Goal: Information Seeking & Learning: Learn about a topic

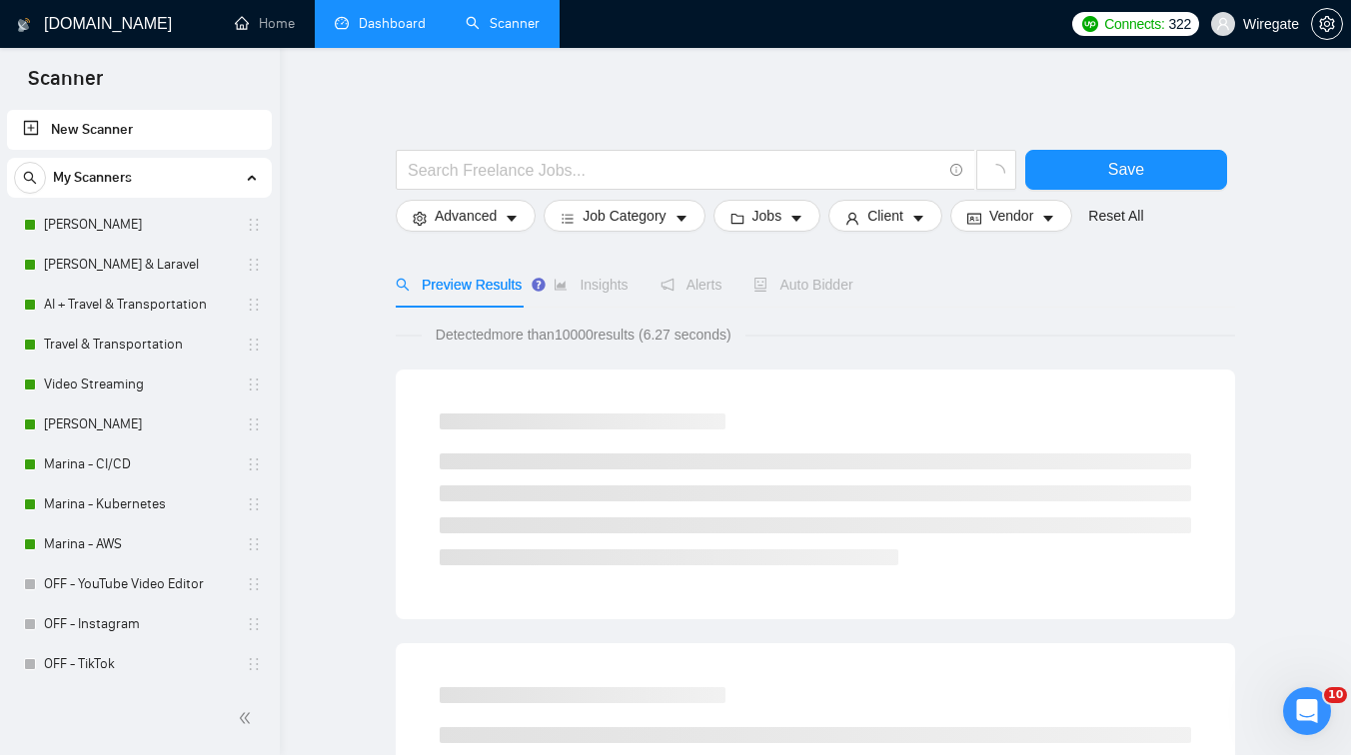
click at [378, 19] on link "Dashboard" at bounding box center [380, 23] width 91 height 17
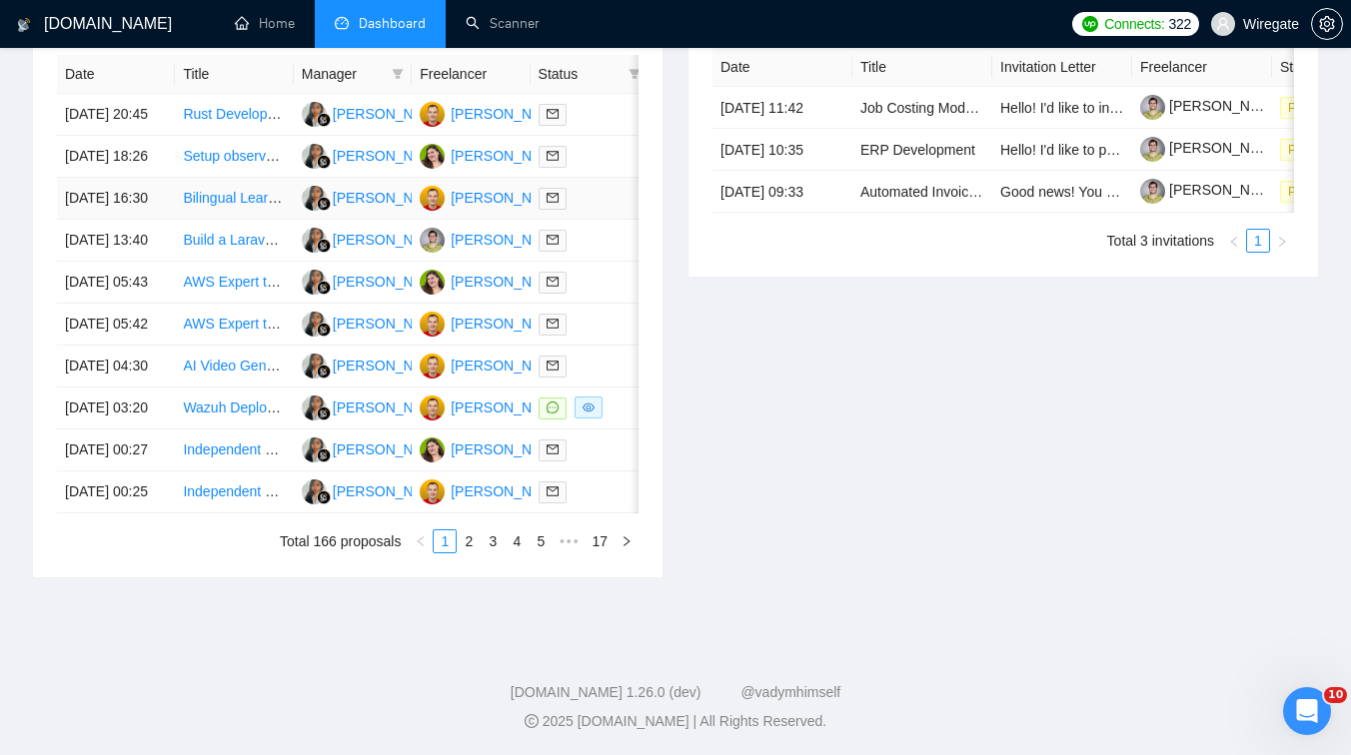
scroll to position [896, 0]
click at [470, 552] on link "2" at bounding box center [469, 541] width 22 height 22
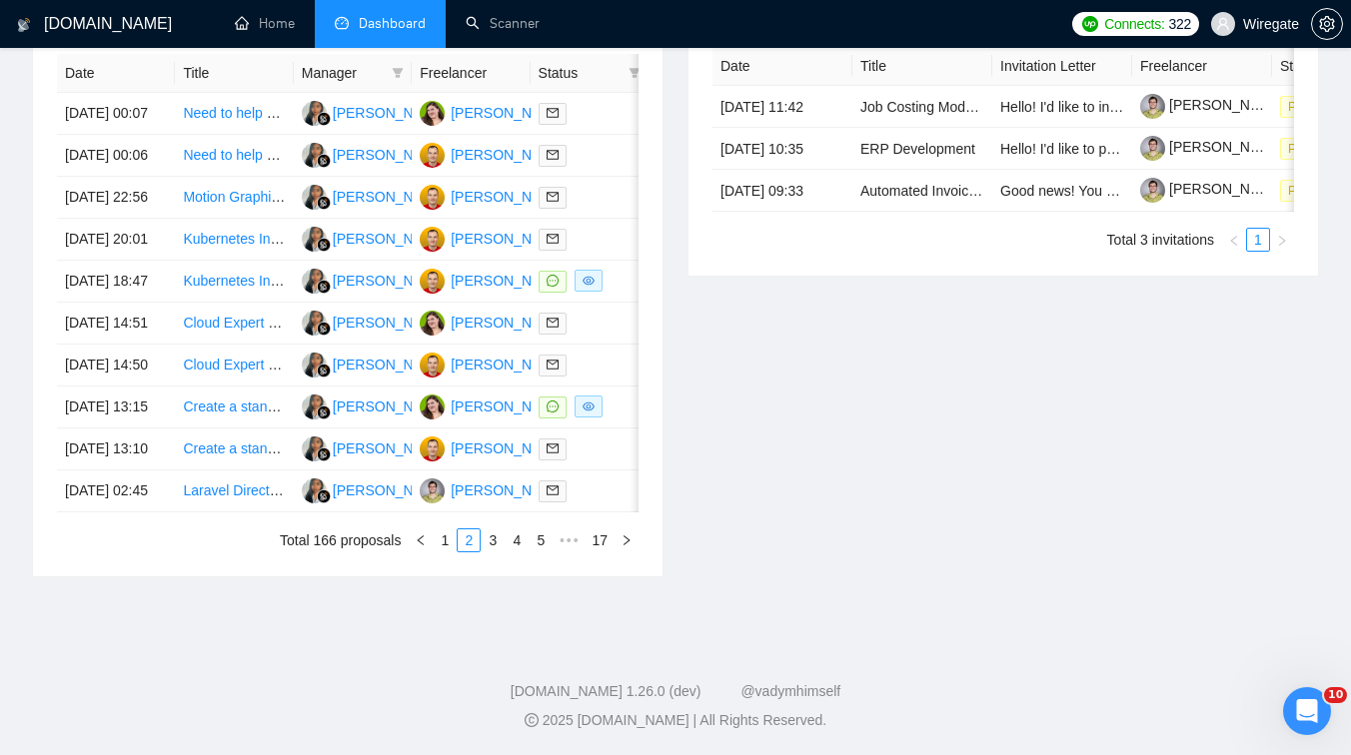
scroll to position [907, 0]
click at [260, 429] on td "Create a standardized deployment module for OrangeHRM" at bounding box center [234, 408] width 118 height 42
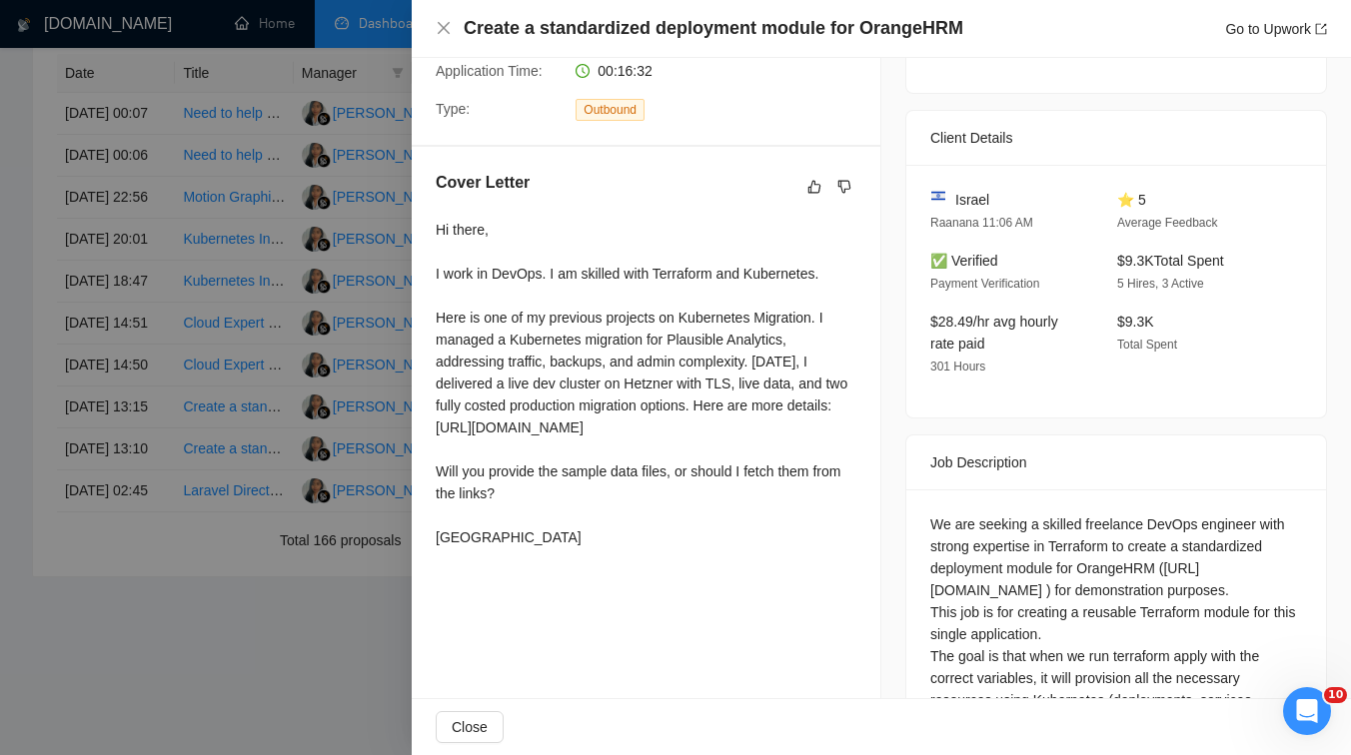
scroll to position [403, 0]
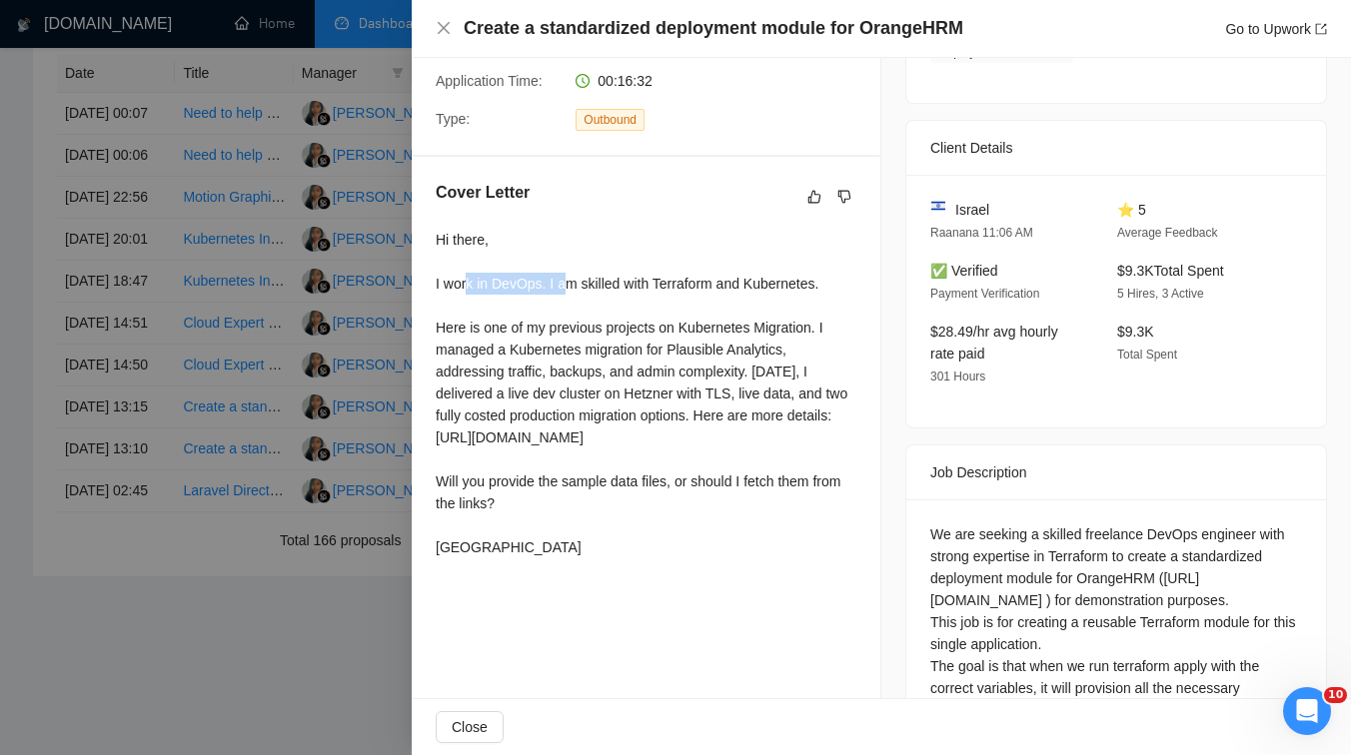
drag, startPoint x: 467, startPoint y: 301, endPoint x: 564, endPoint y: 313, distance: 97.7
click at [564, 313] on div "Hi there, I work in DevOps. I am skilled with Terraform and Kubernetes. Here is…" at bounding box center [646, 394] width 421 height 330
click at [644, 312] on div "Hi there, I work in DevOps. I am skilled with Terraform and Kubernetes. Here is…" at bounding box center [646, 394] width 421 height 330
drag, startPoint x: 575, startPoint y: 354, endPoint x: 621, endPoint y: 350, distance: 46.1
click at [621, 350] on div "Hi there, I work in DevOps. I am skilled with Terraform and Kubernetes. Here is…" at bounding box center [646, 394] width 421 height 330
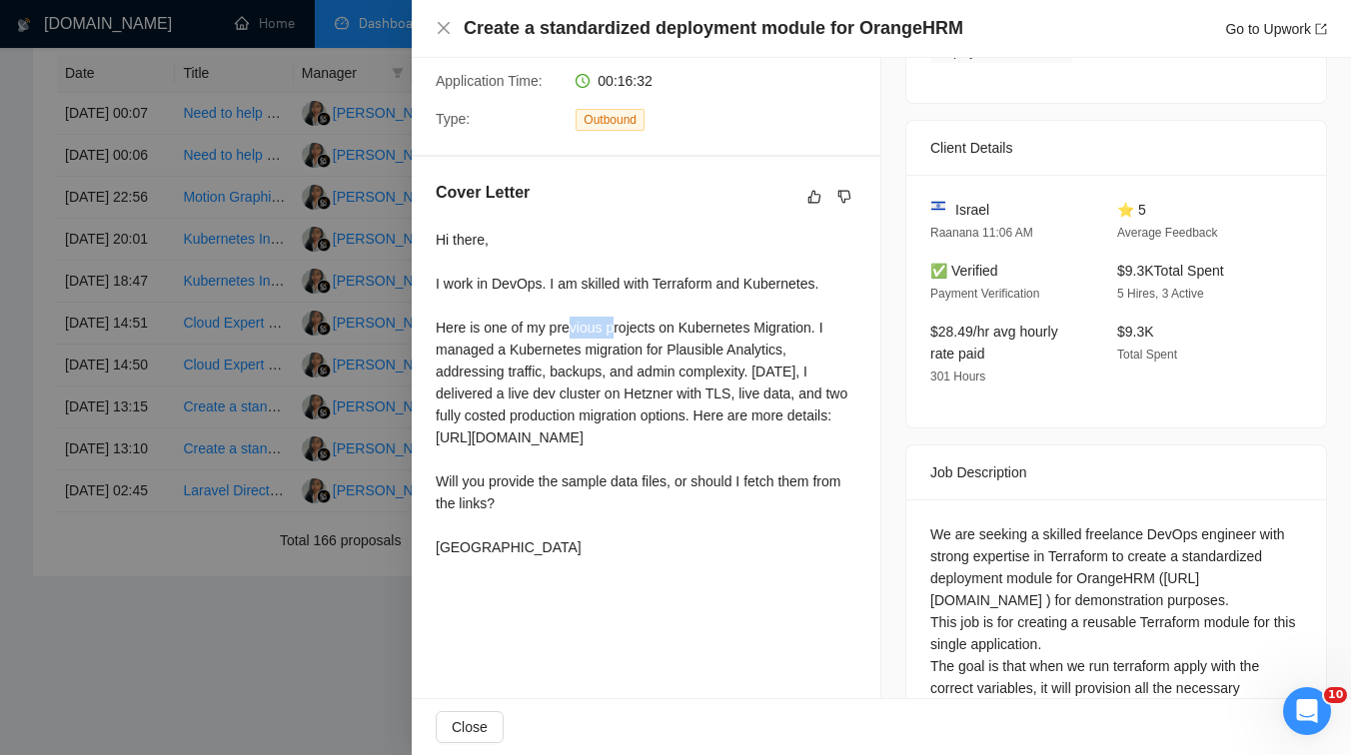
click at [507, 376] on div "Hi there, I work in DevOps. I am skilled with Terraform and Kubernetes. Here is…" at bounding box center [646, 394] width 421 height 330
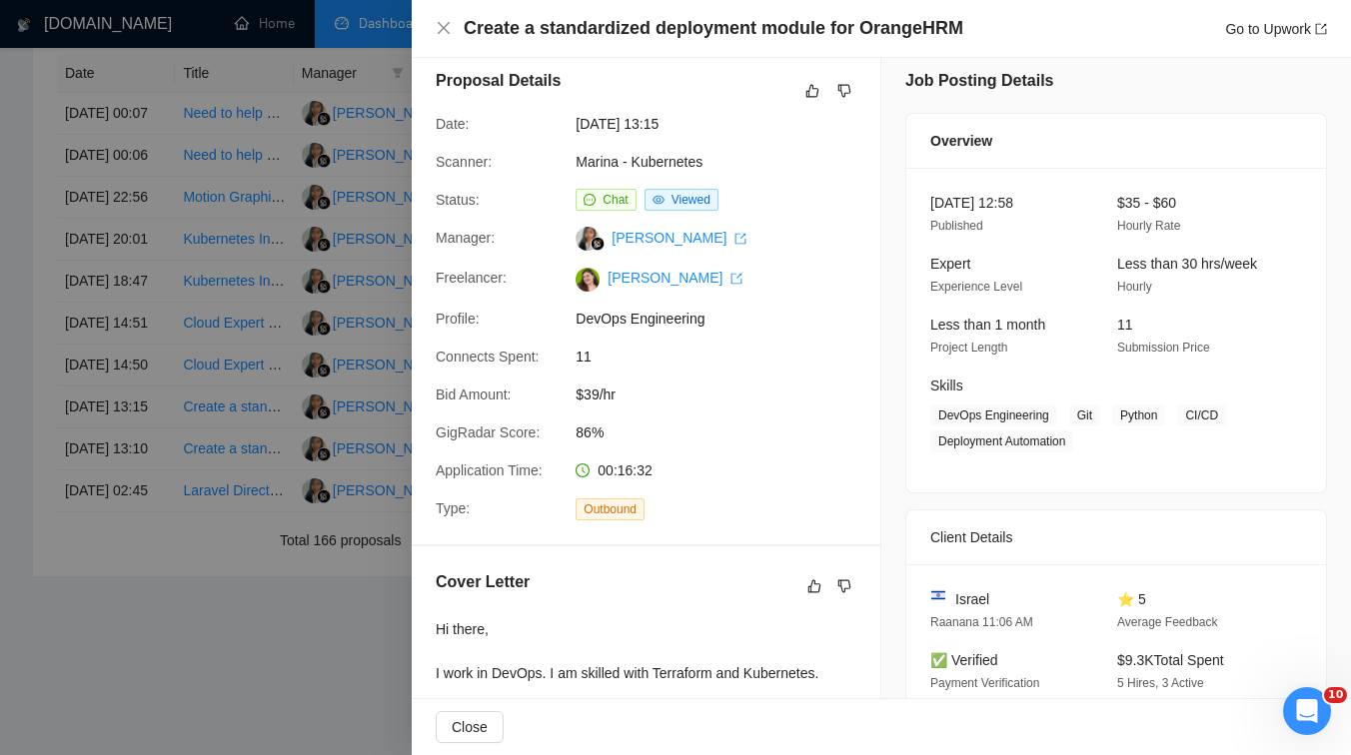
scroll to position [0, 0]
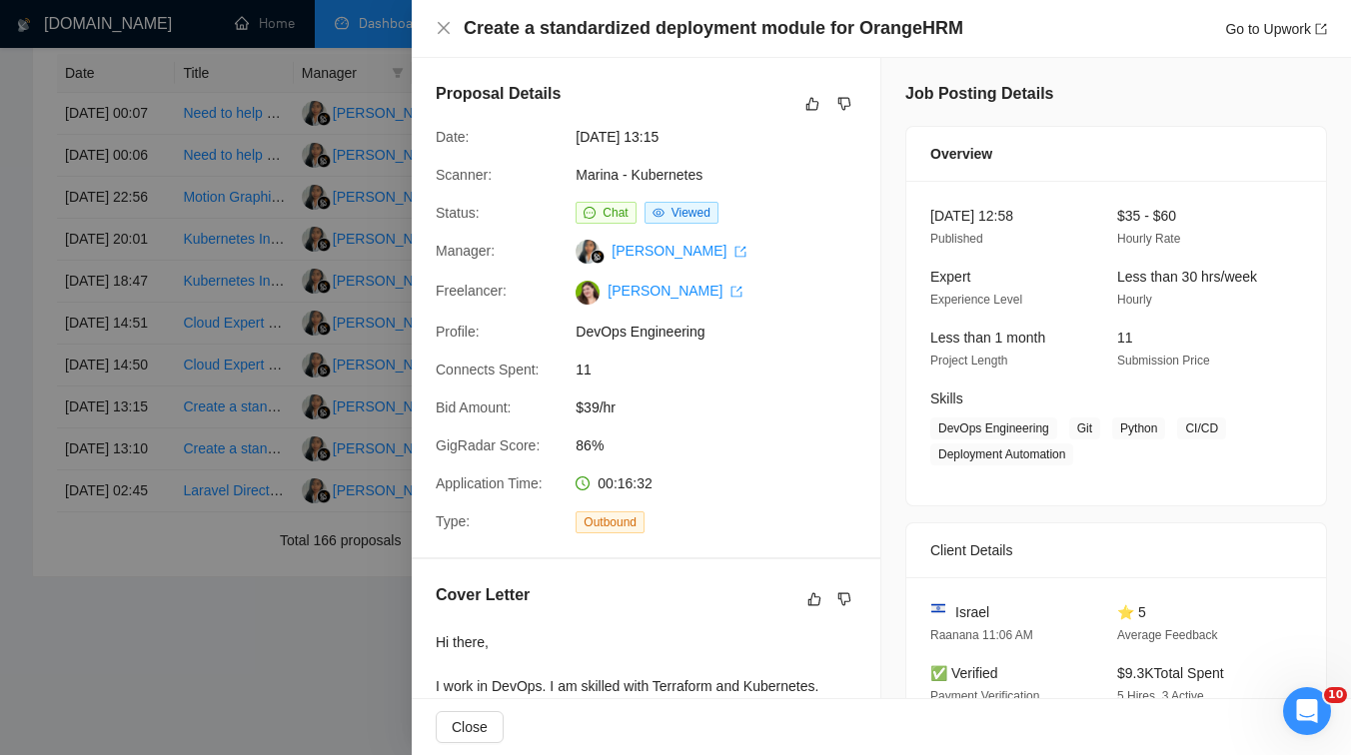
click at [191, 445] on div at bounding box center [675, 377] width 1351 height 755
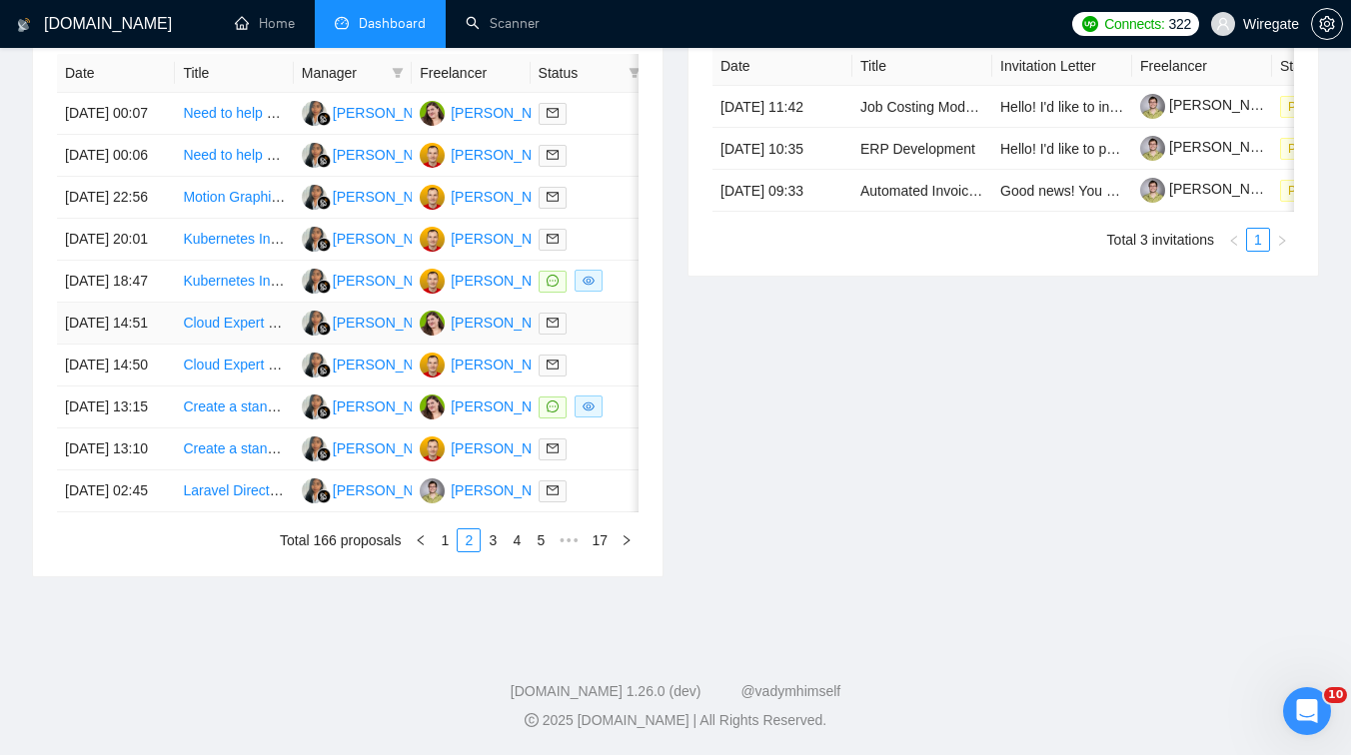
scroll to position [1015, 0]
click at [492, 552] on link "3" at bounding box center [493, 541] width 22 height 22
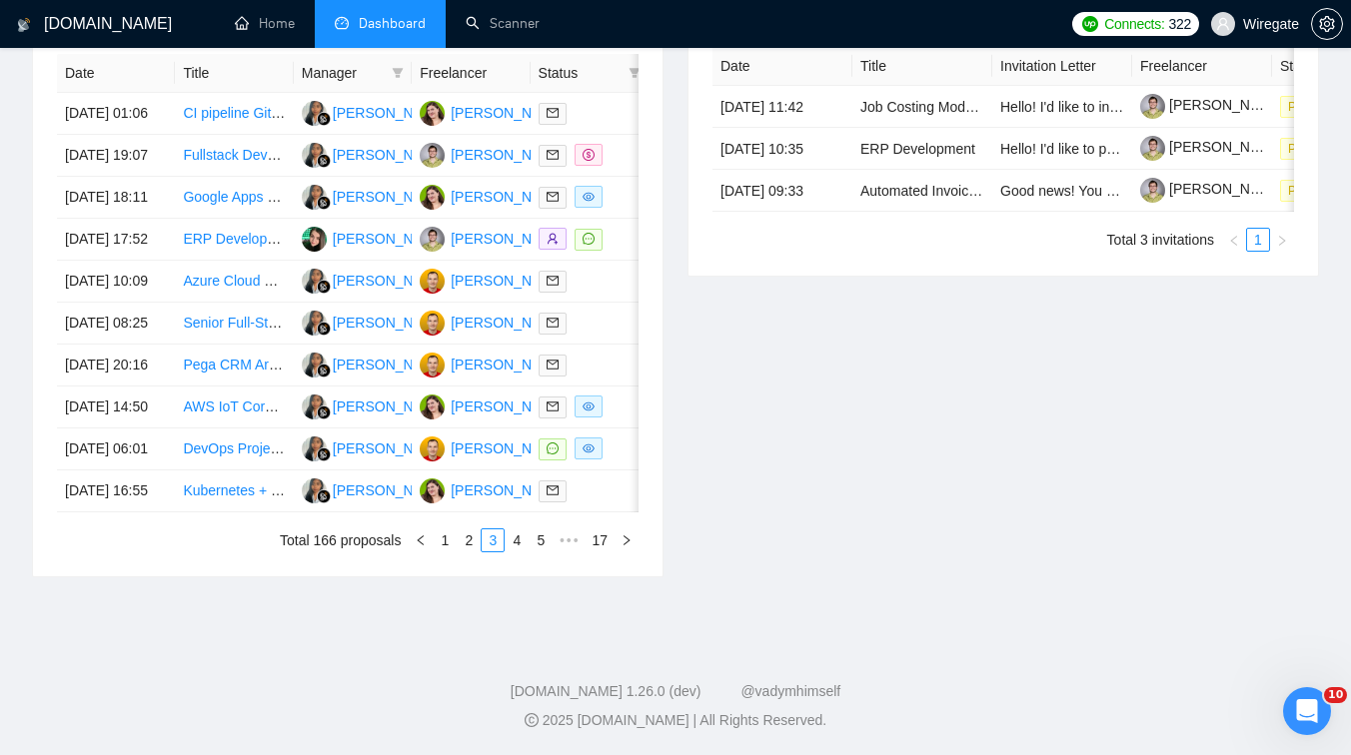
scroll to position [908, 0]
click at [438, 552] on link "1" at bounding box center [445, 541] width 22 height 22
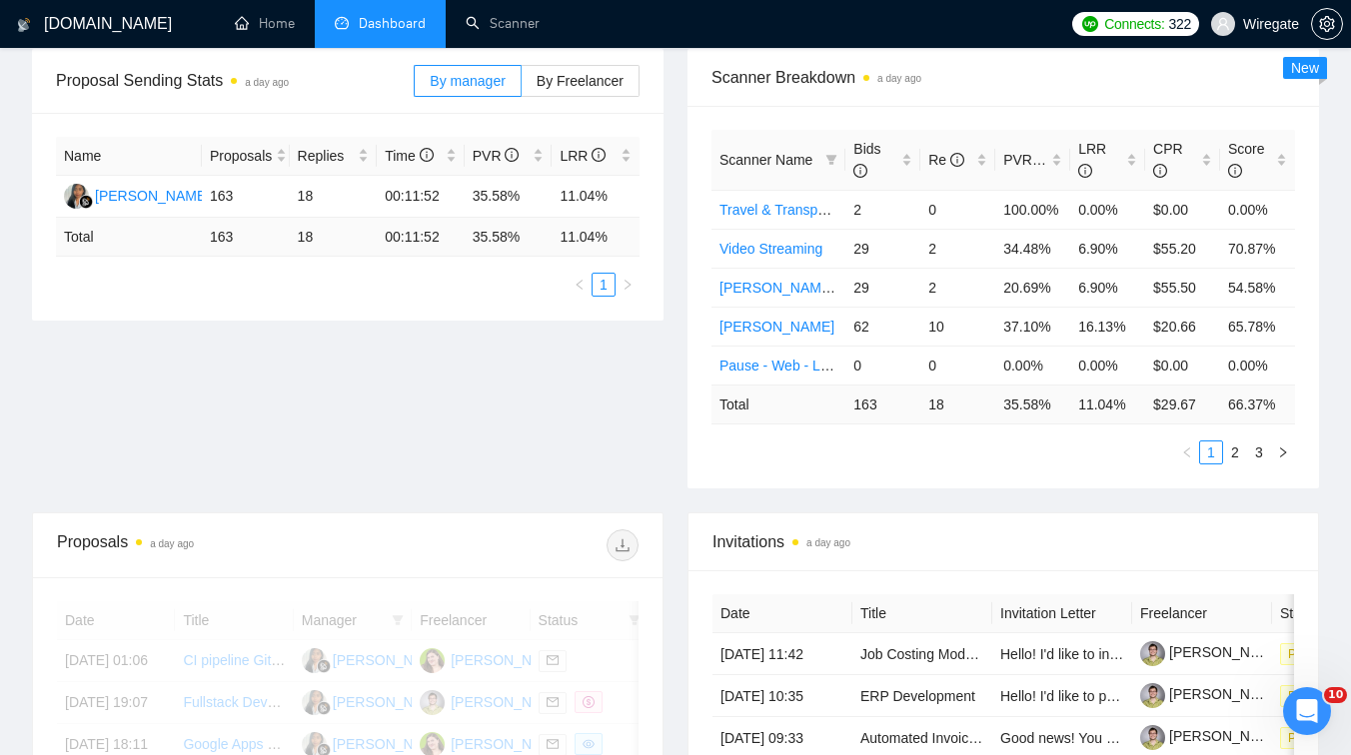
scroll to position [0, 0]
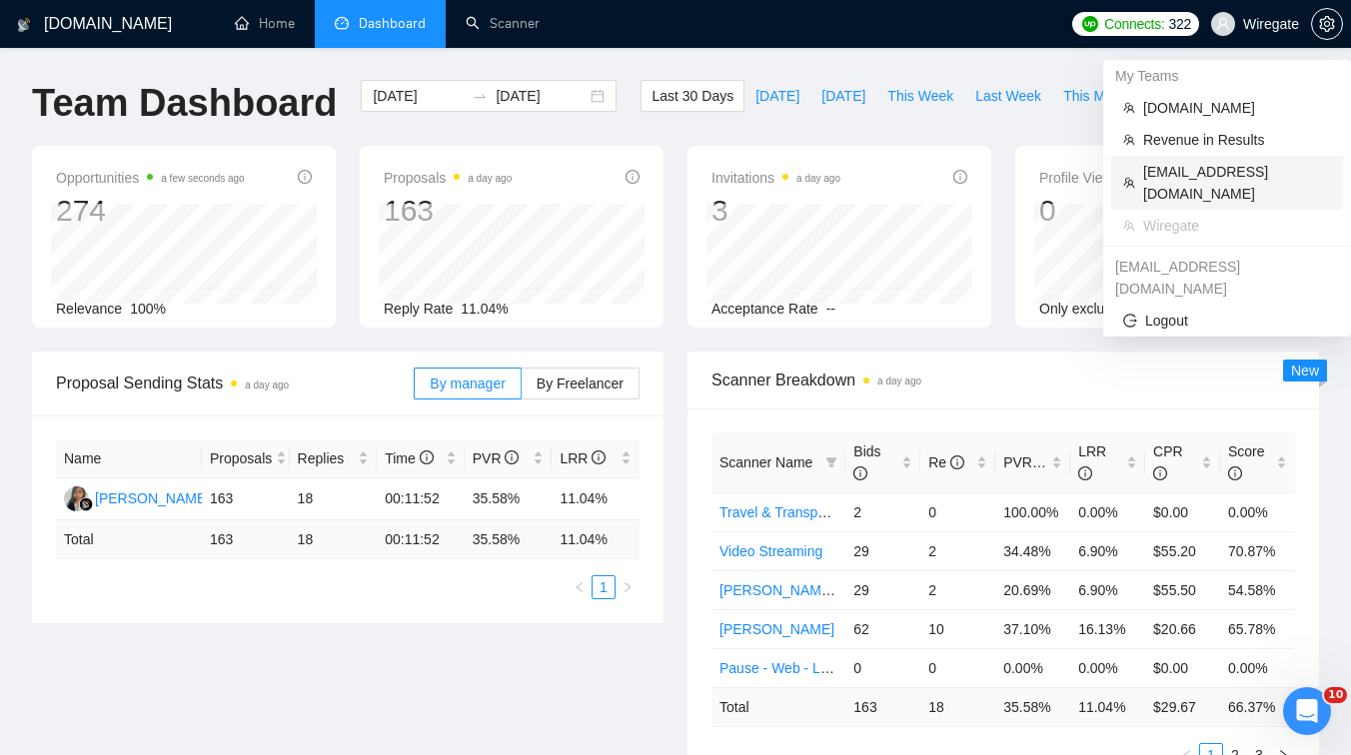
click at [1187, 178] on span "[EMAIL_ADDRESS][DOMAIN_NAME]" at bounding box center [1237, 183] width 188 height 44
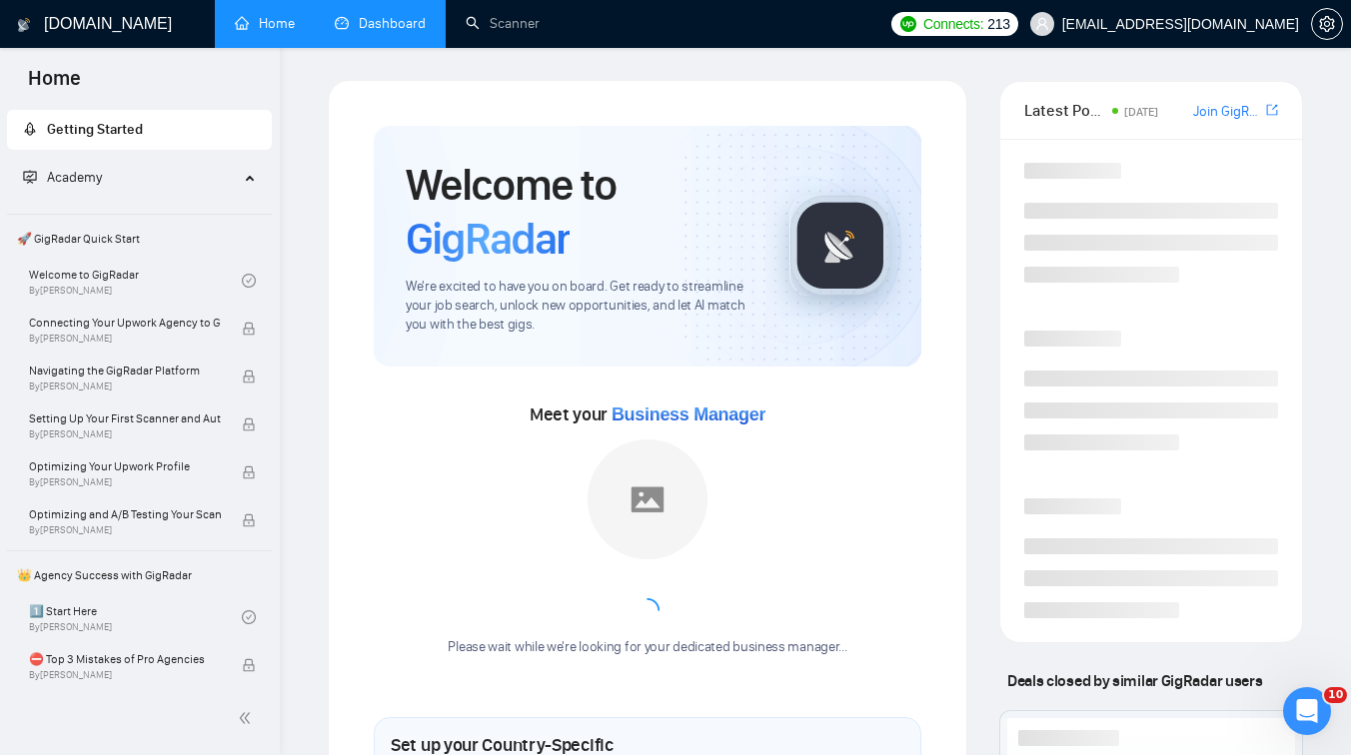
click at [358, 32] on link "Dashboard" at bounding box center [380, 23] width 91 height 17
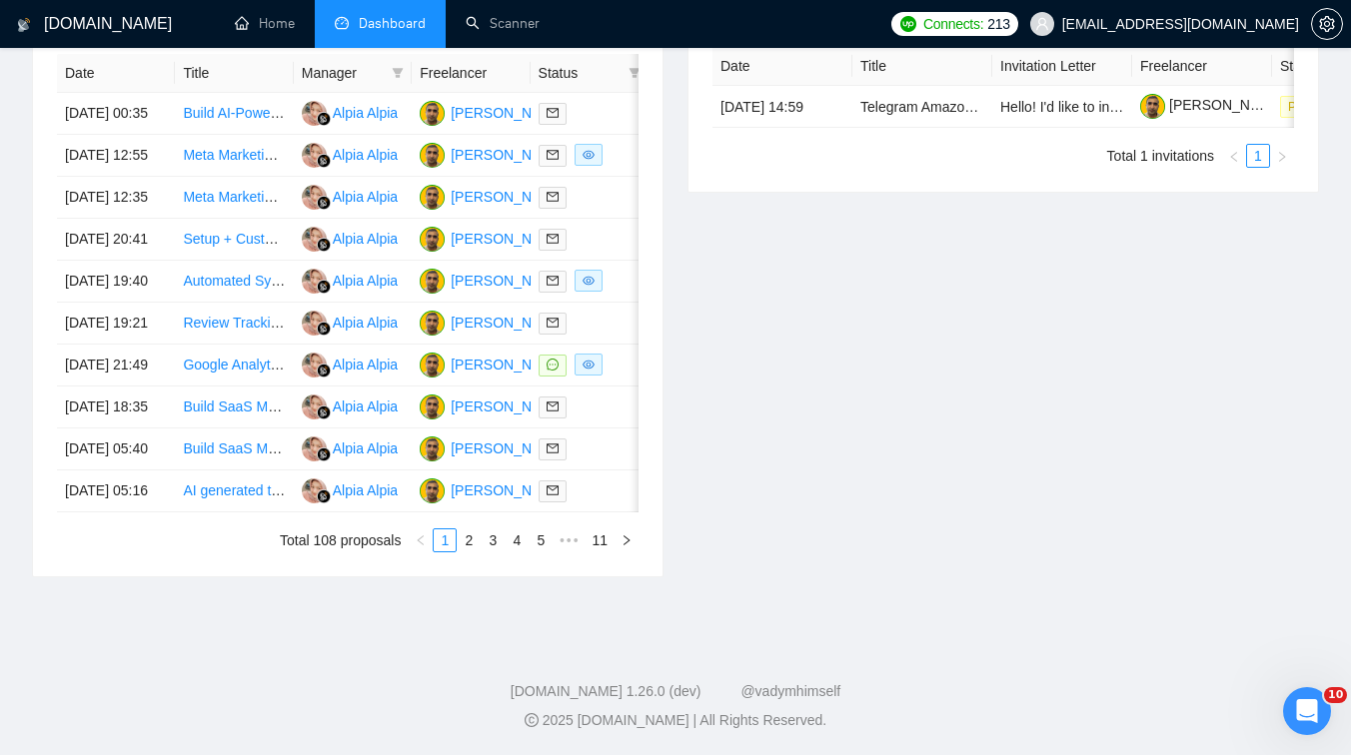
scroll to position [938, 0]
click at [469, 552] on link "2" at bounding box center [469, 541] width 22 height 22
click at [501, 552] on link "3" at bounding box center [493, 541] width 22 height 22
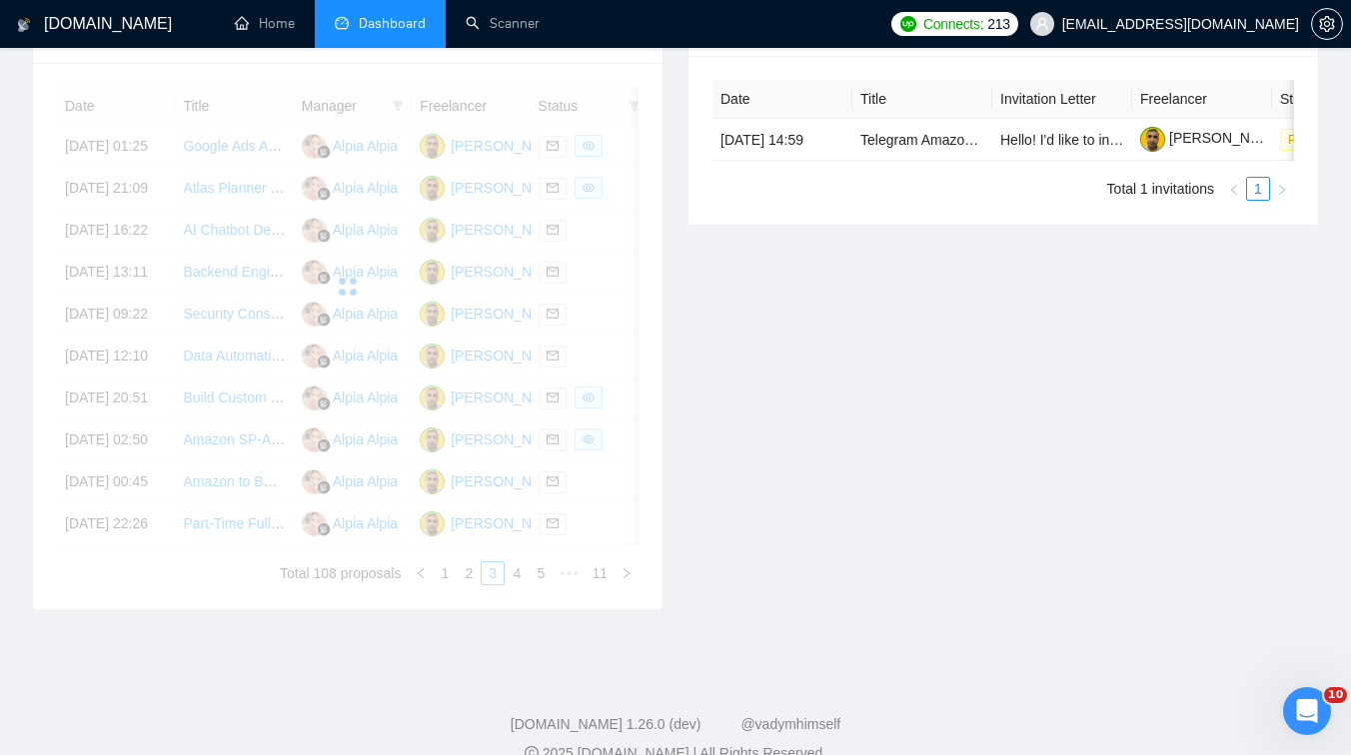
scroll to position [812, 0]
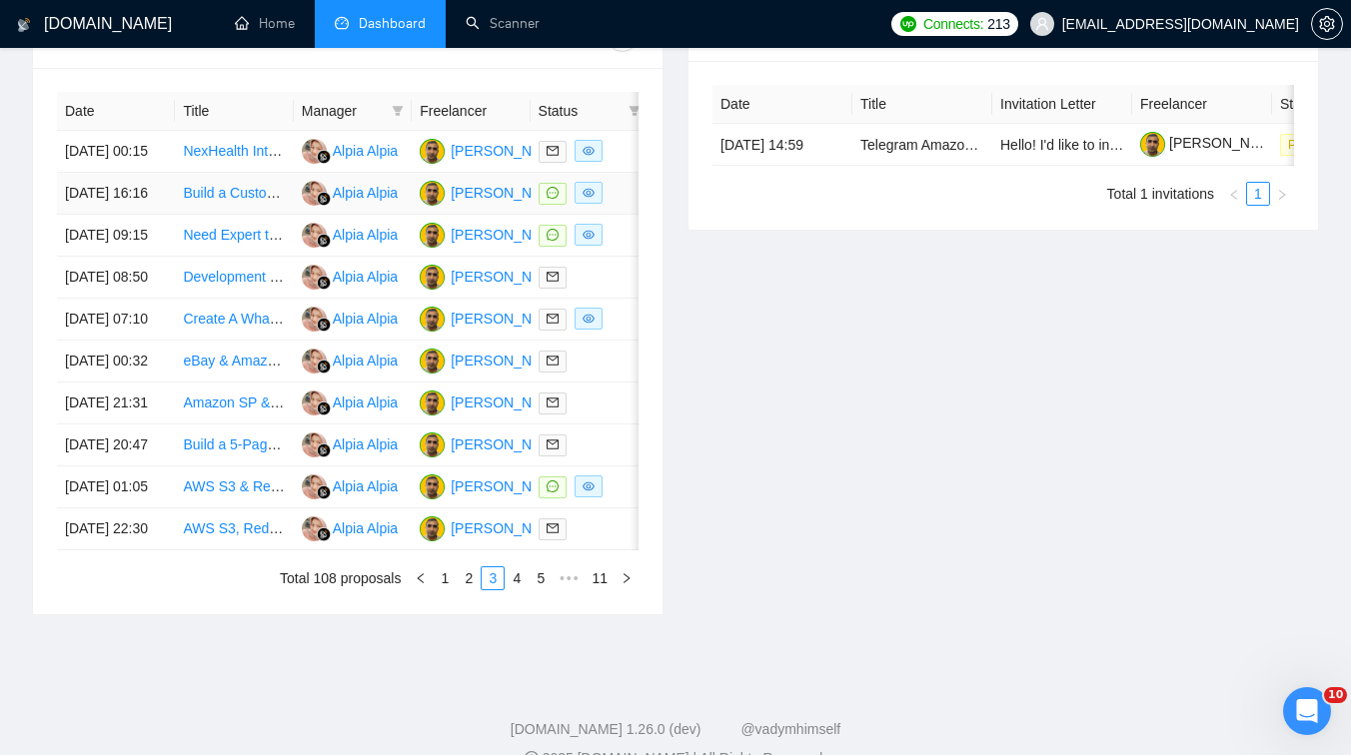
click at [241, 215] on td "Build a Custom GPT-Powered Content Tool (Website Integration, fast delivery)" at bounding box center [234, 194] width 118 height 42
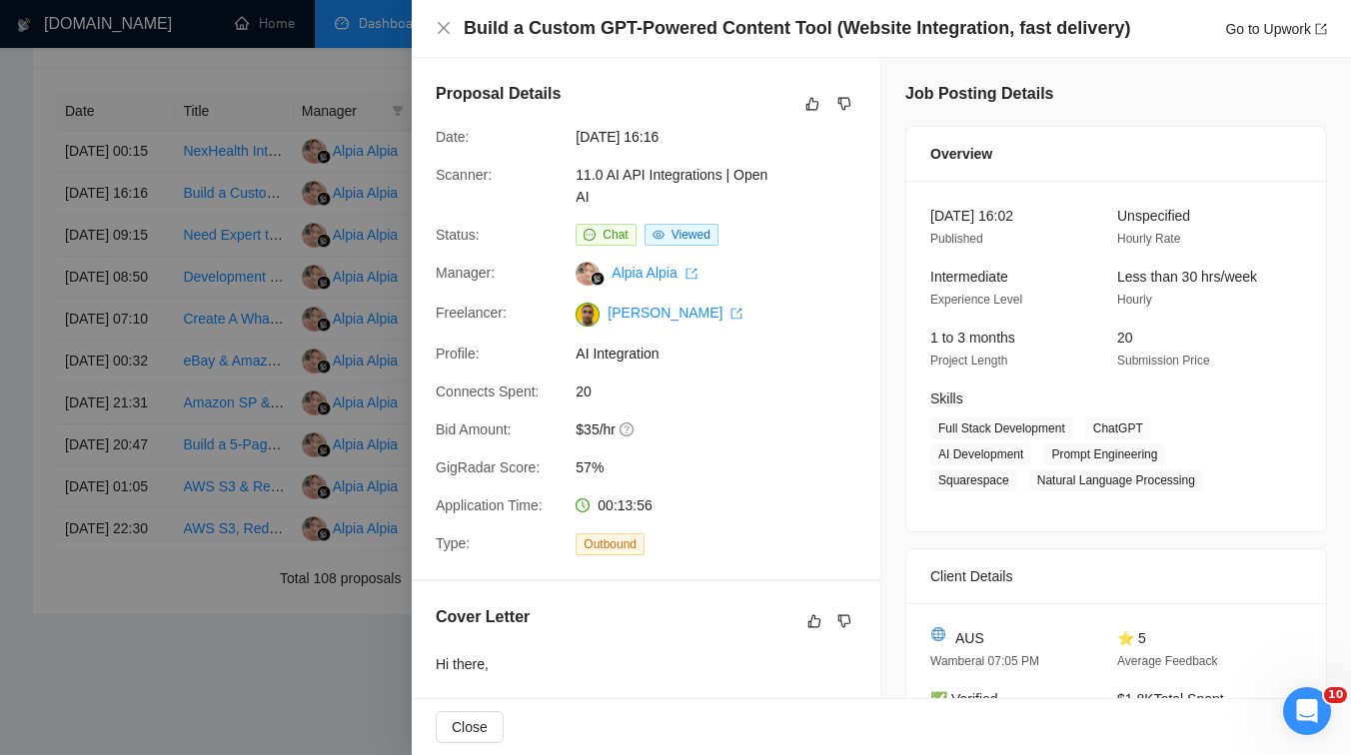
click at [243, 309] on div at bounding box center [675, 377] width 1351 height 755
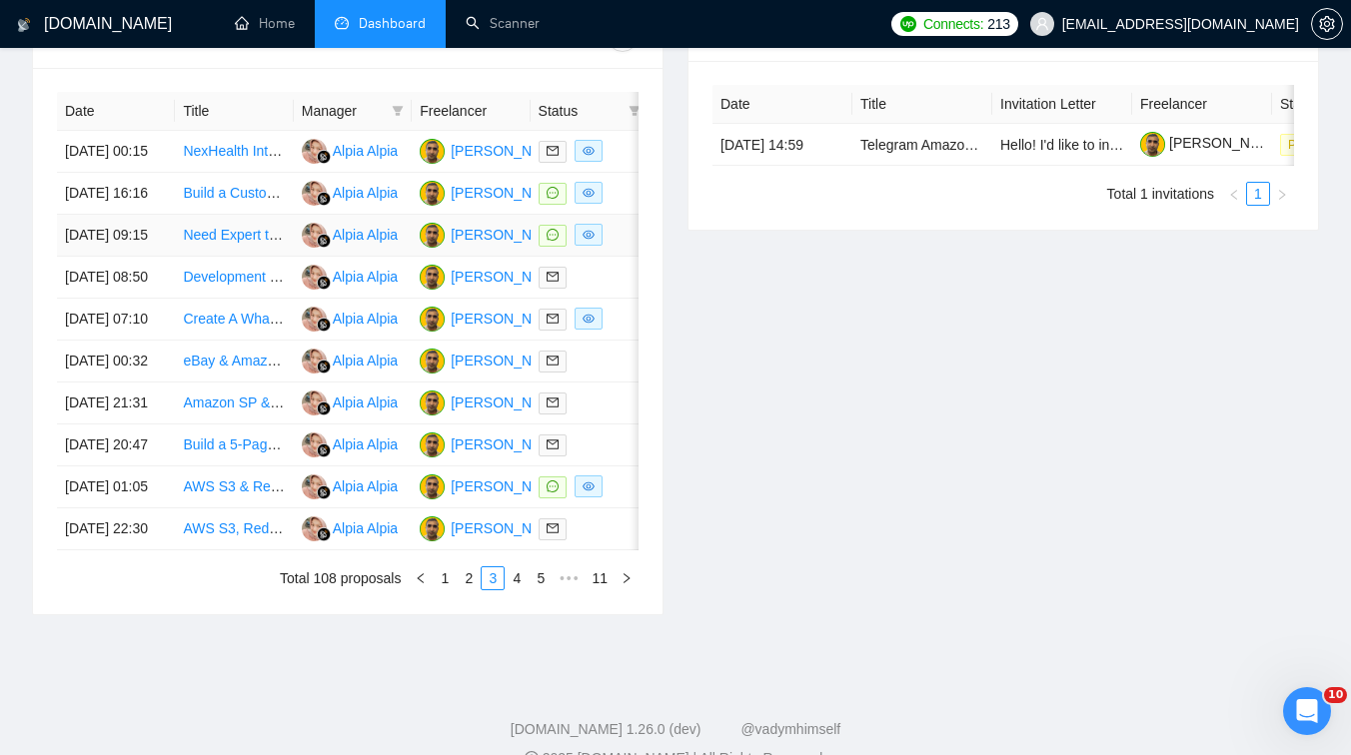
click at [242, 257] on td "Need Expert to Complete Google OAuth 2.0 App Verification" at bounding box center [234, 236] width 118 height 42
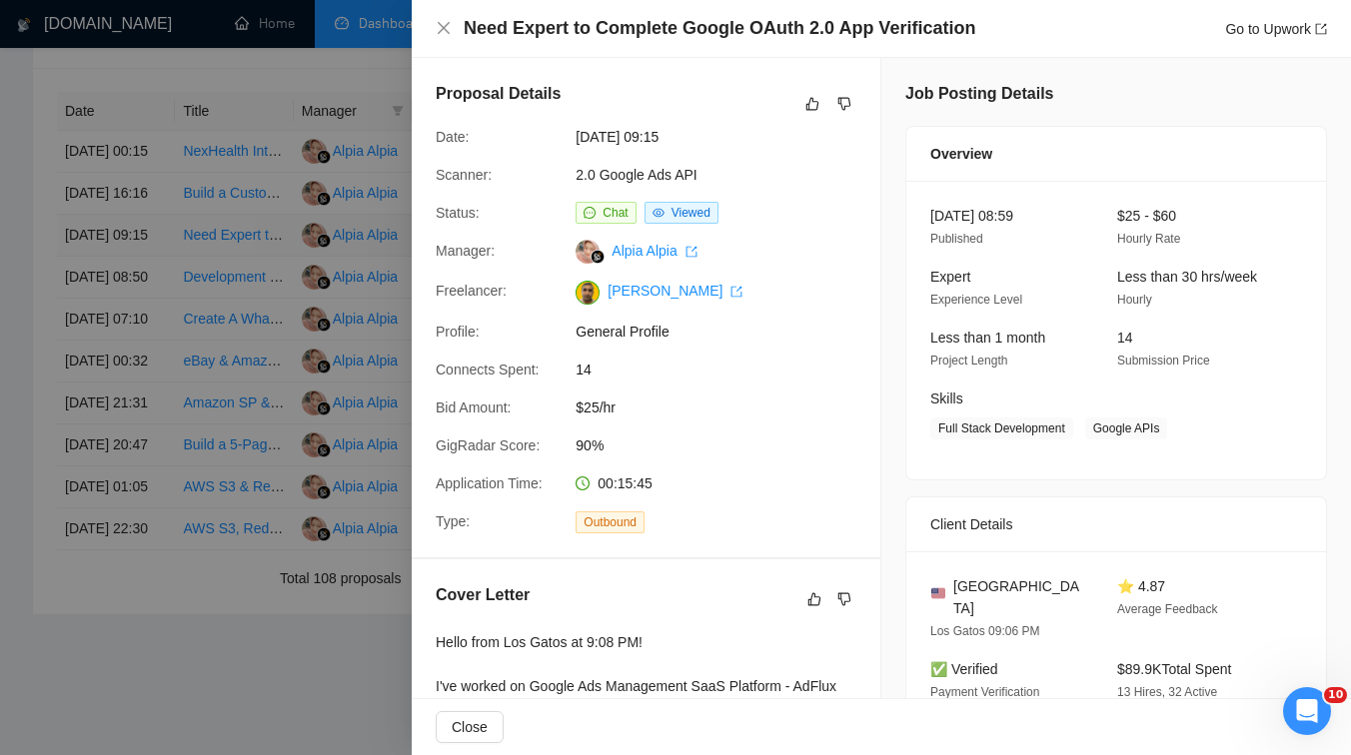
click at [242, 298] on div at bounding box center [675, 377] width 1351 height 755
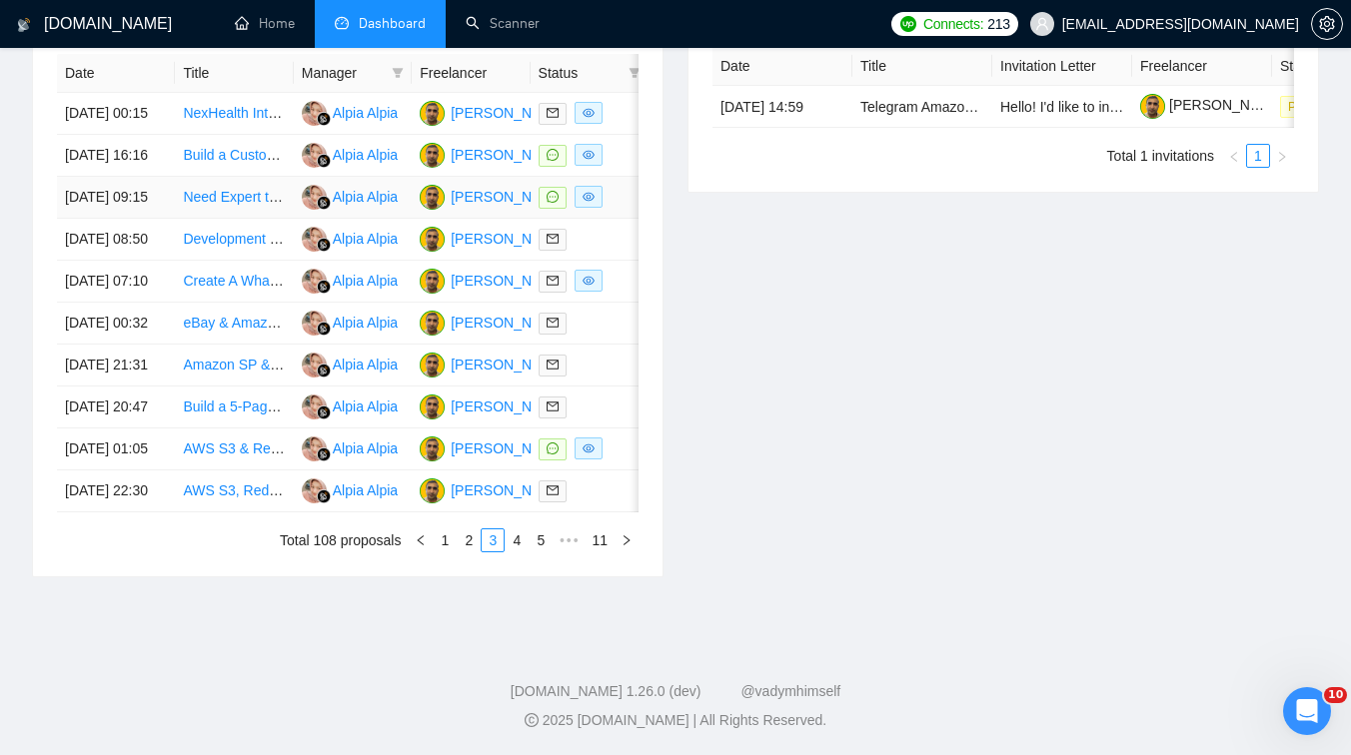
scroll to position [999, 0]
click at [237, 471] on td "AWS S3 & Redshift Implementation with Fivetran Amazon SP-API Connector + Invent…" at bounding box center [234, 450] width 118 height 42
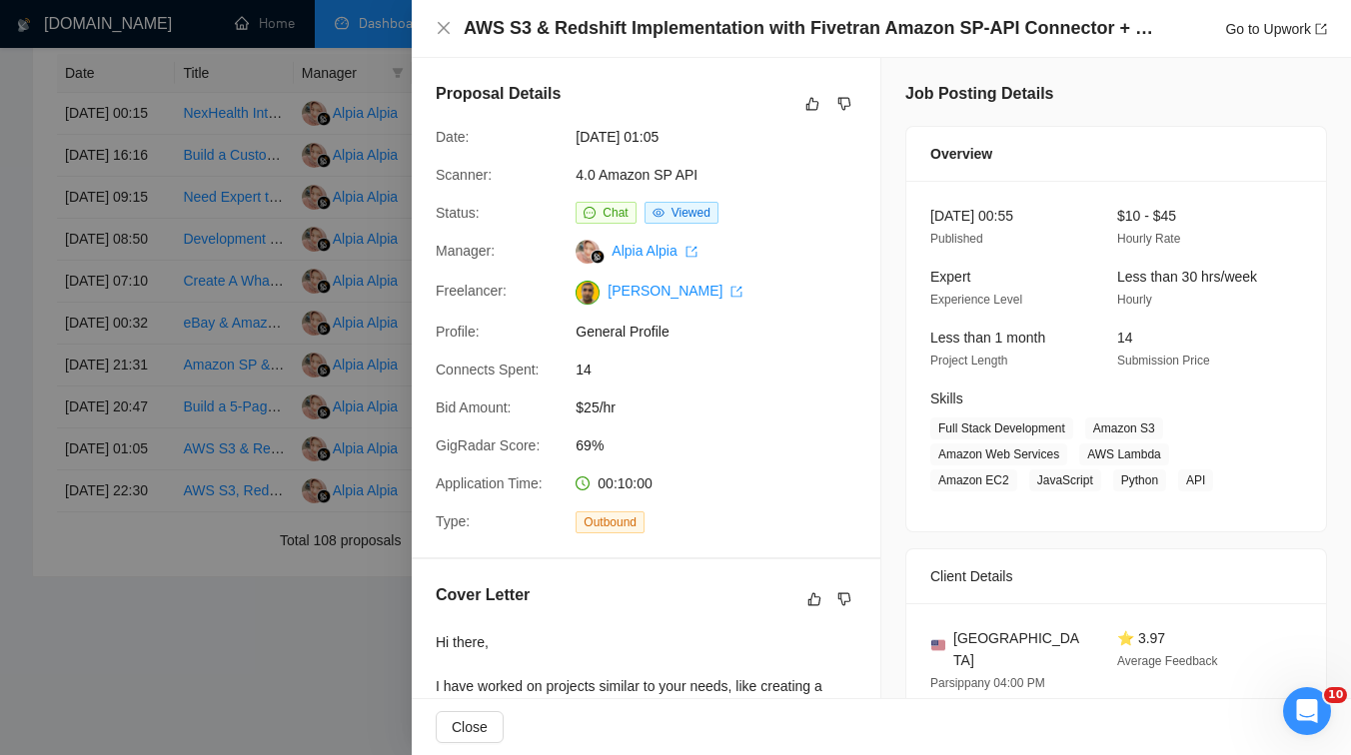
click at [246, 376] on div at bounding box center [675, 377] width 1351 height 755
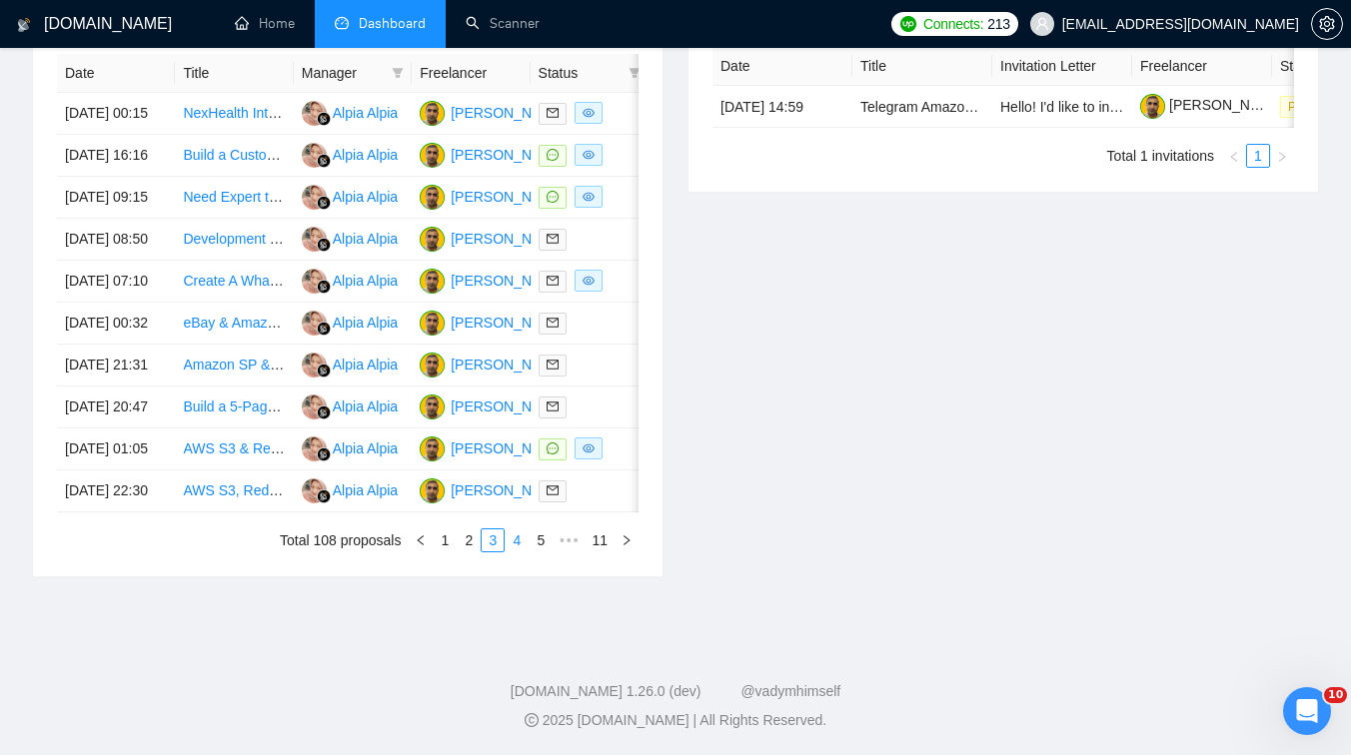
click at [506, 552] on link "4" at bounding box center [517, 541] width 22 height 22
click at [258, 345] on td "Expert Python Developer for Google Ads API Automation Project" at bounding box center [234, 324] width 118 height 42
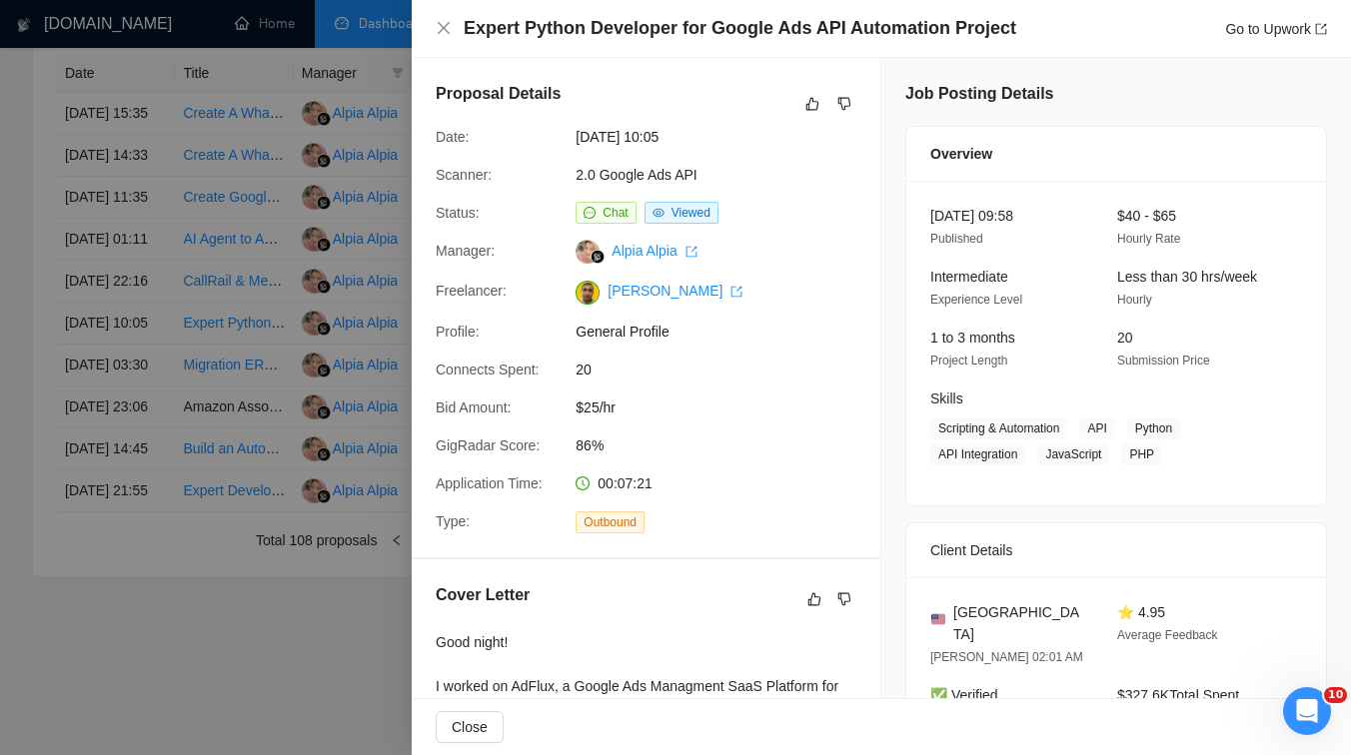
click at [234, 520] on div at bounding box center [675, 377] width 1351 height 755
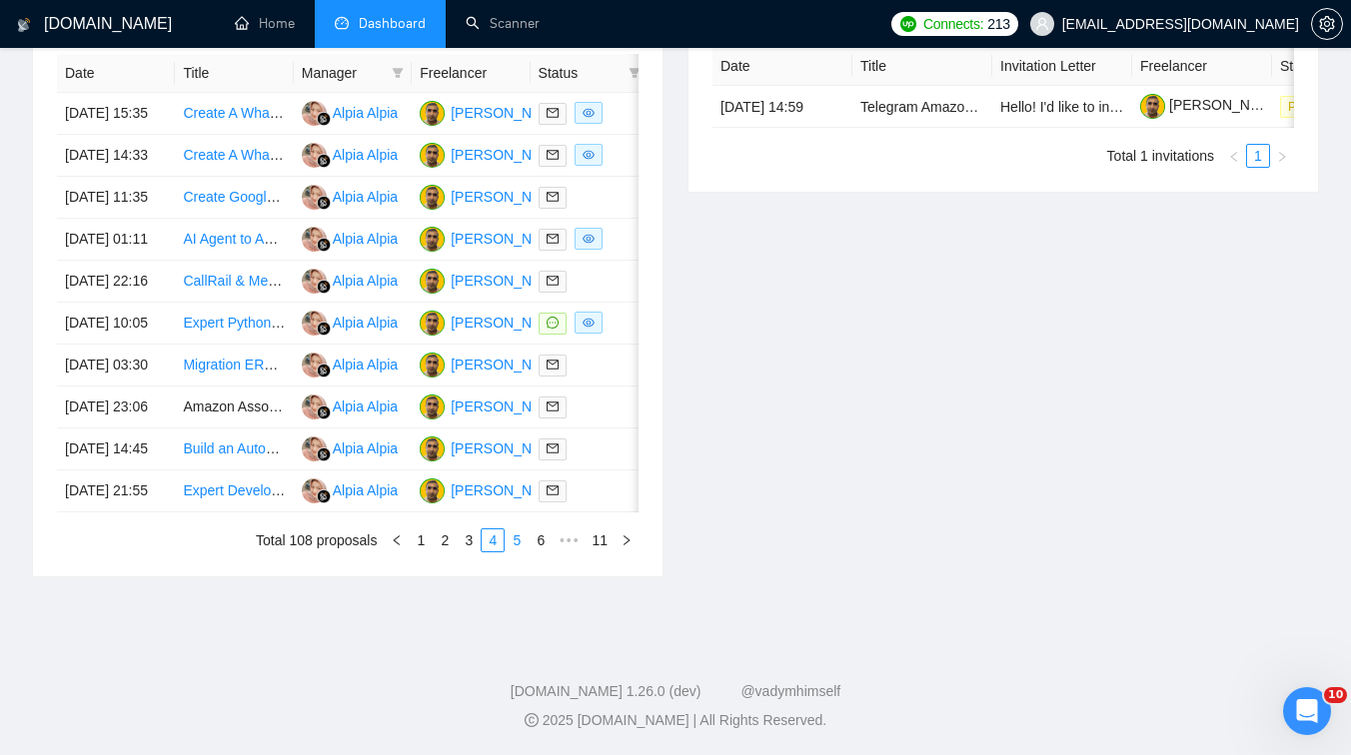
click at [512, 552] on link "5" at bounding box center [517, 541] width 22 height 22
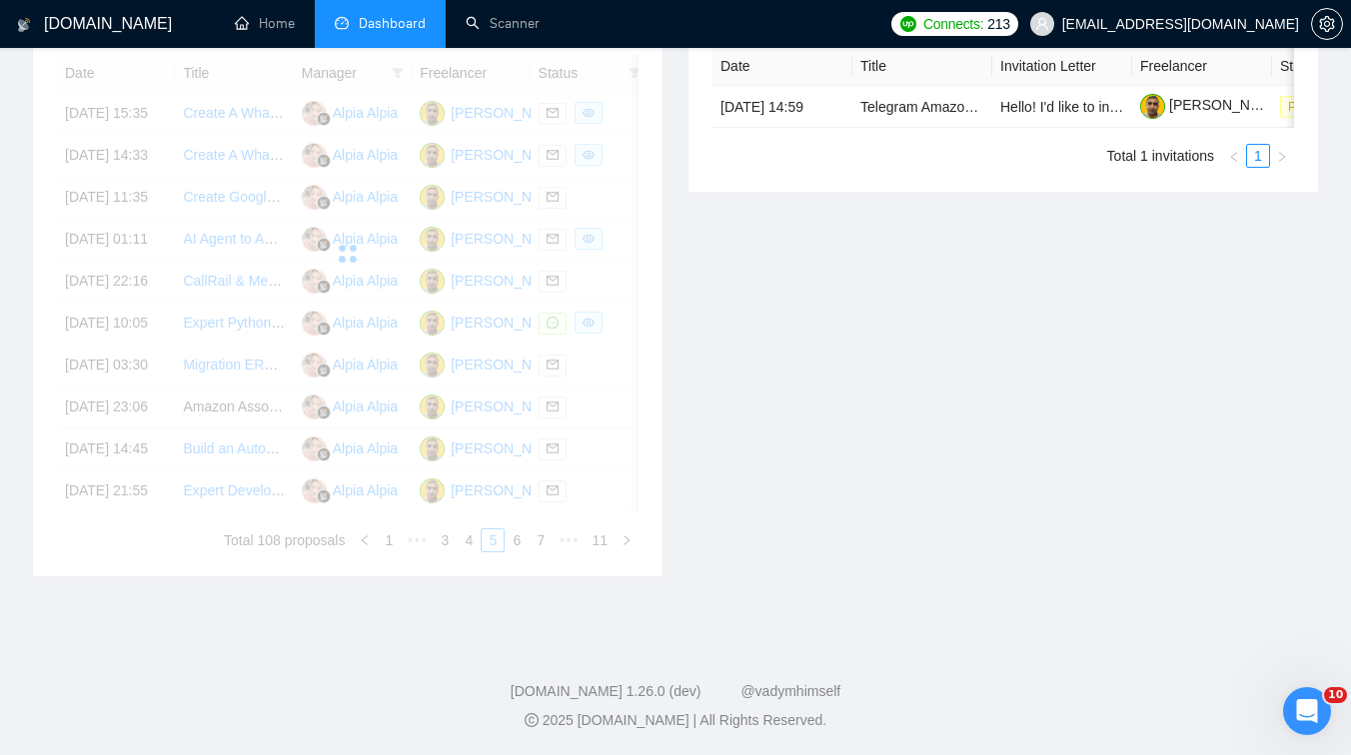
scroll to position [1040, 0]
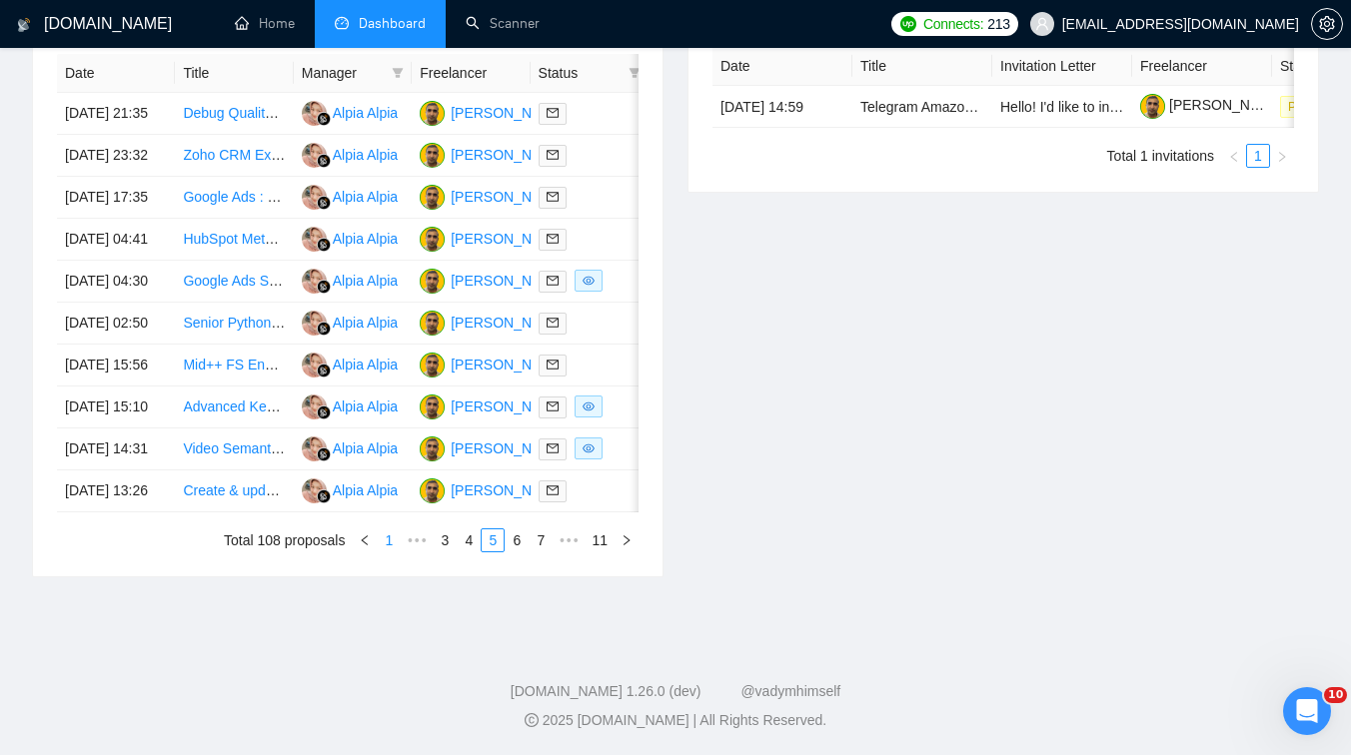
click at [392, 536] on link "1" at bounding box center [389, 541] width 22 height 22
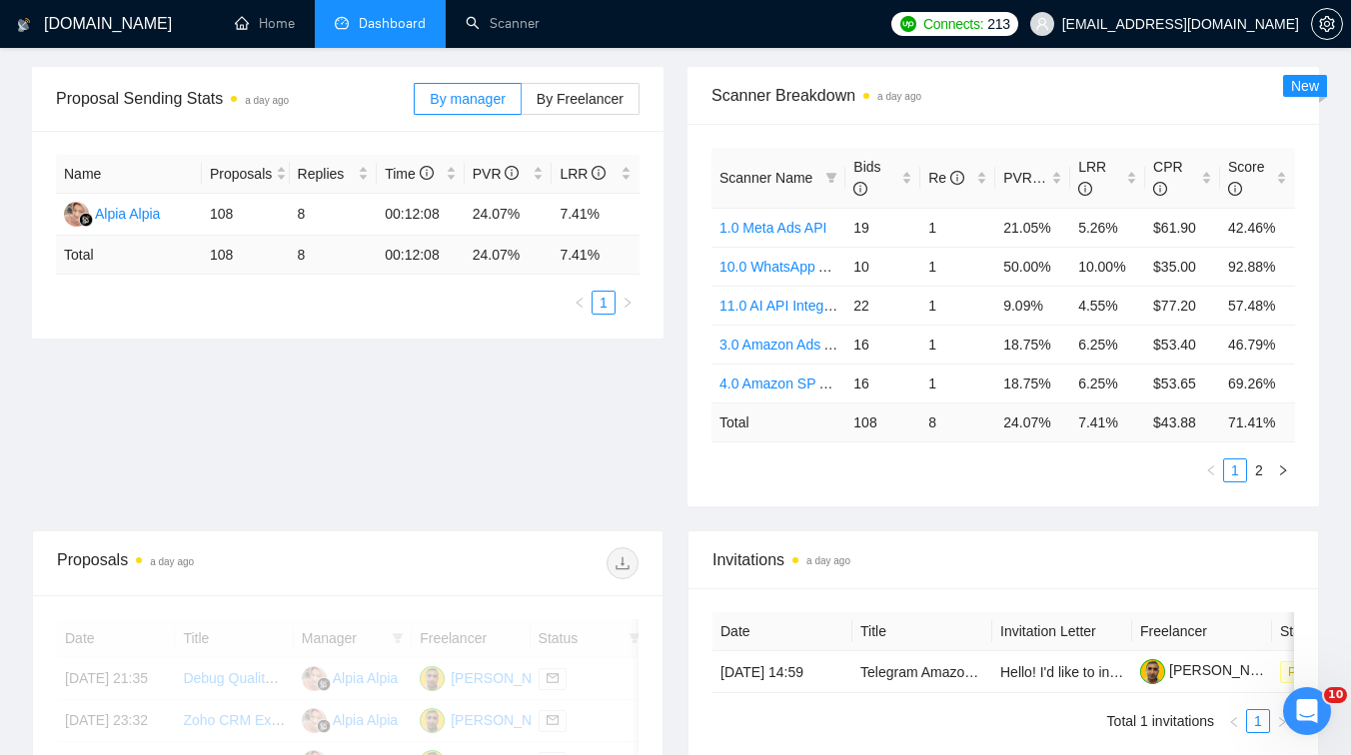
scroll to position [0, 0]
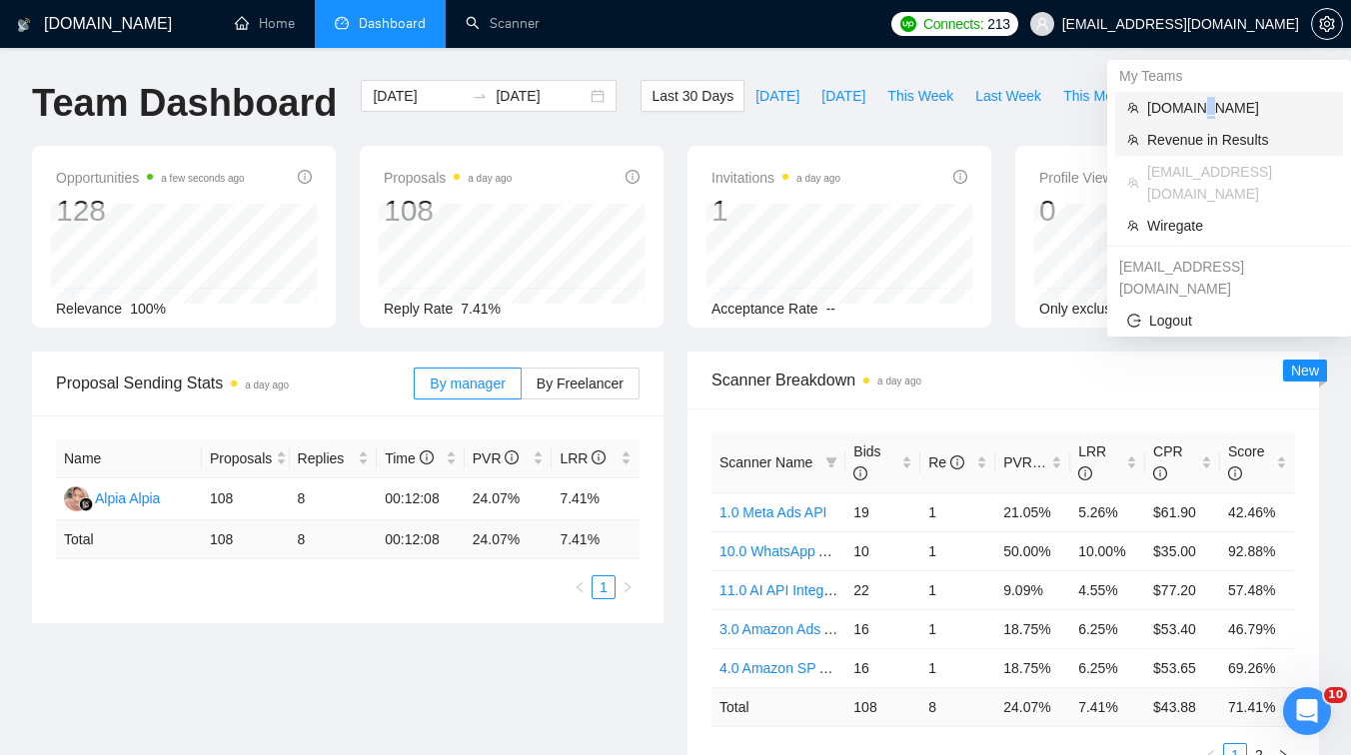
click at [1202, 113] on span "[DOMAIN_NAME]" at bounding box center [1239, 108] width 184 height 22
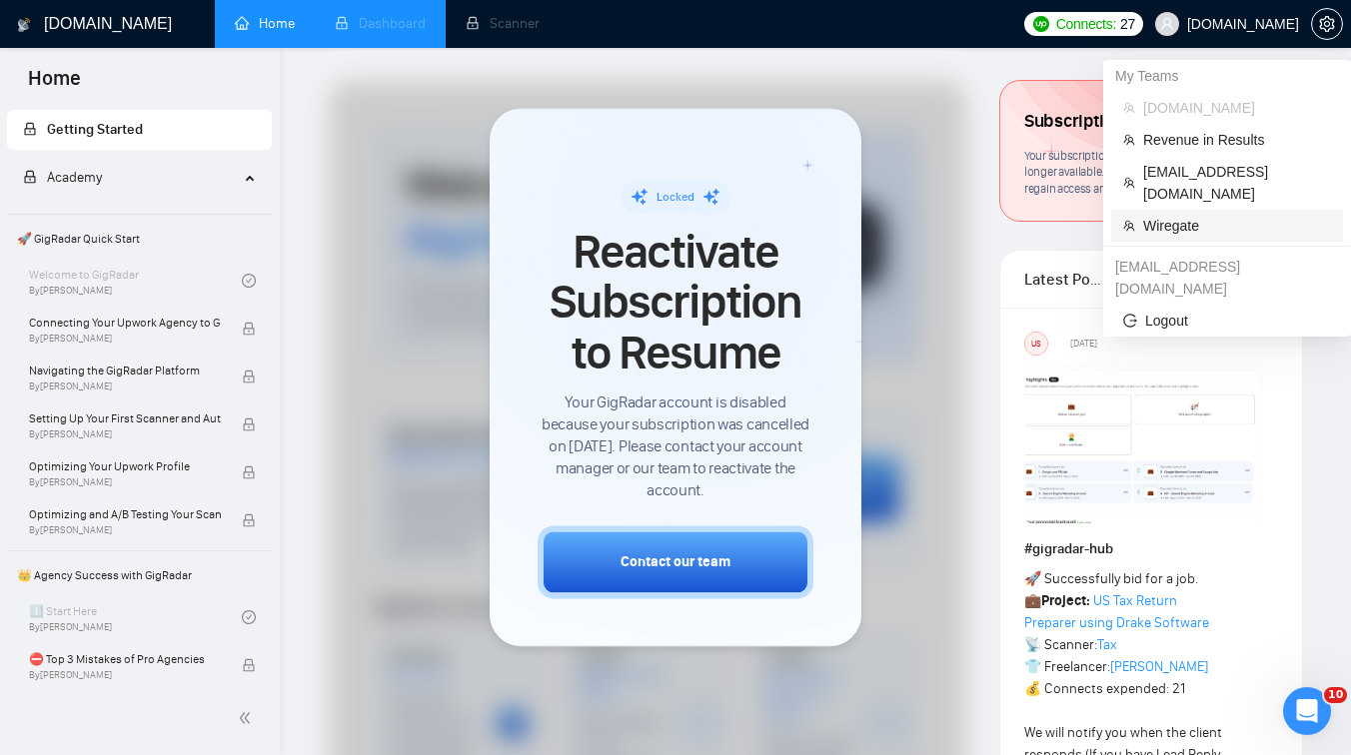
click at [1175, 215] on span "Wiregate" at bounding box center [1237, 226] width 188 height 22
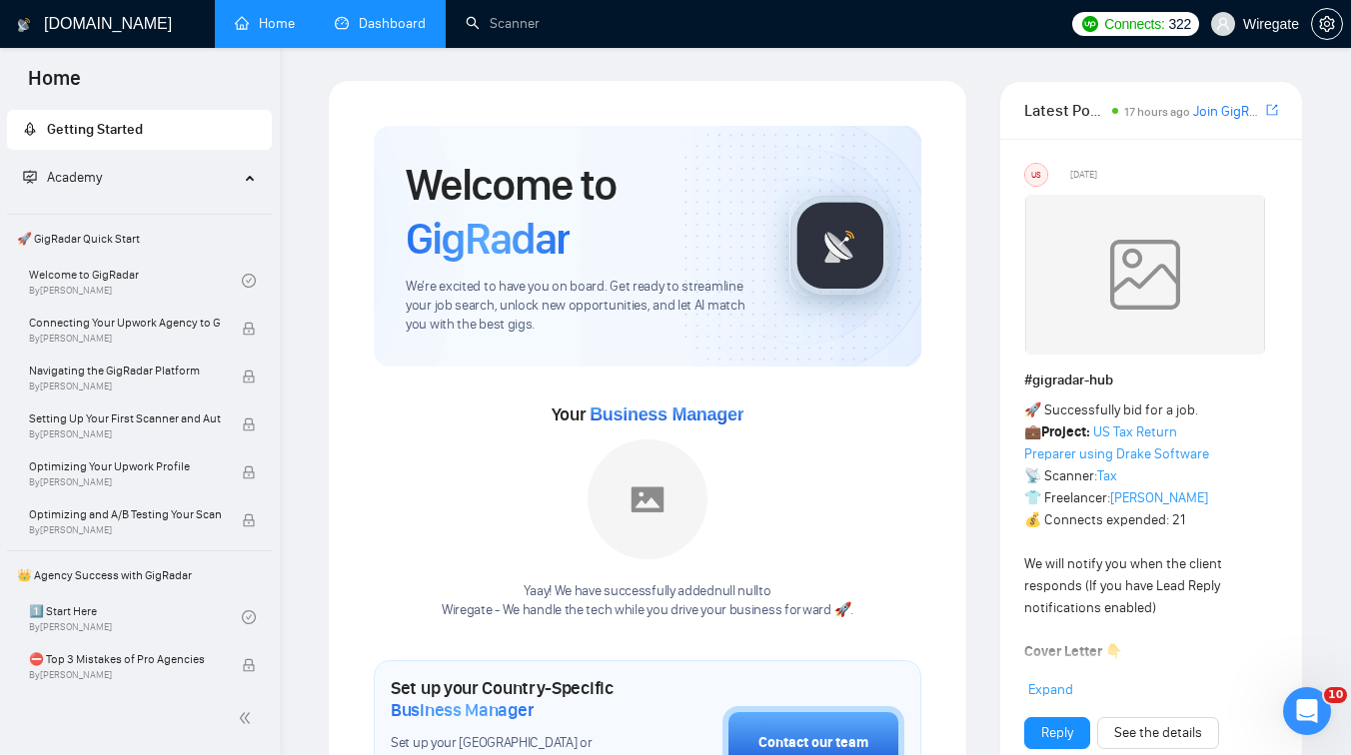
click at [348, 15] on link "Dashboard" at bounding box center [380, 23] width 91 height 17
